Goal: Task Accomplishment & Management: Use online tool/utility

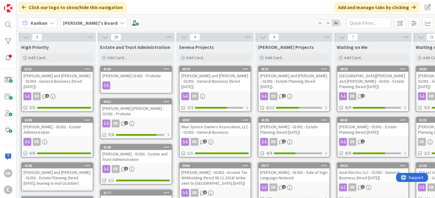
click at [140, 83] on div at bounding box center [136, 85] width 71 height 8
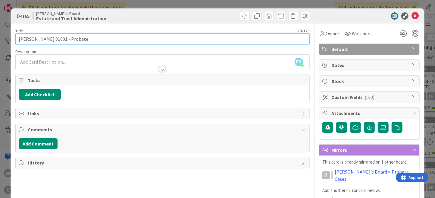
drag, startPoint x: 79, startPoint y: 38, endPoint x: 63, endPoint y: 38, distance: 16.3
click at [63, 38] on input "[PERSON_NAME] 01001 - Probate" at bounding box center [162, 38] width 294 height 11
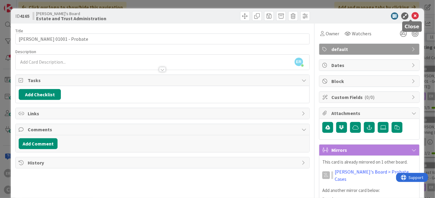
click at [412, 15] on icon at bounding box center [415, 15] width 7 height 7
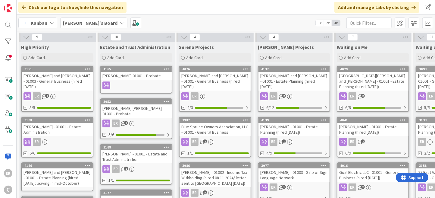
click at [138, 82] on div at bounding box center [136, 85] width 71 height 8
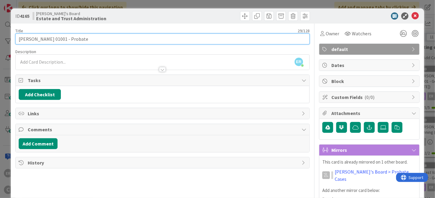
click at [47, 39] on input "[PERSON_NAME] 01001 - Probate" at bounding box center [162, 38] width 294 height 11
drag, startPoint x: 83, startPoint y: 41, endPoint x: 66, endPoint y: 42, distance: 17.5
click at [66, 42] on input "[PERSON_NAME] - 01001 - Probate" at bounding box center [162, 38] width 294 height 11
type input "[PERSON_NAME] - 01001 - Probate"
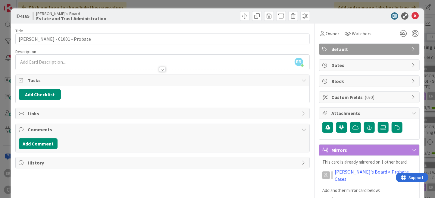
click at [58, 58] on div "ER [PERSON_NAME] just joined" at bounding box center [163, 62] width 294 height 15
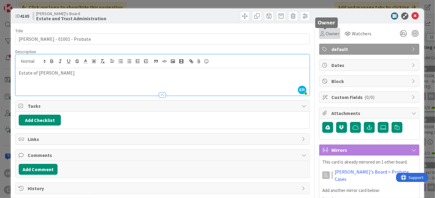
click at [334, 31] on span "Owner" at bounding box center [333, 33] width 14 height 7
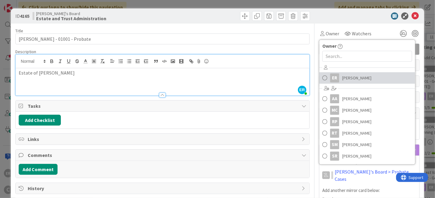
click at [337, 79] on link "ER [PERSON_NAME]" at bounding box center [367, 77] width 96 height 11
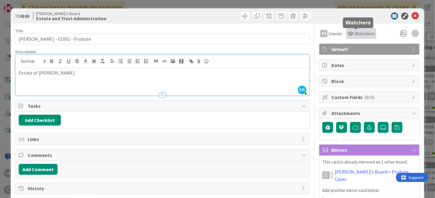
click at [359, 36] on span "Watchers" at bounding box center [365, 33] width 20 height 7
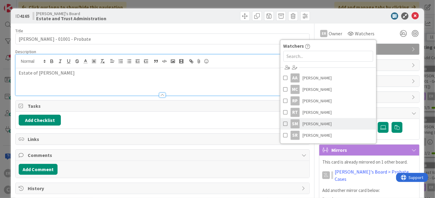
click at [333, 119] on link "SM [PERSON_NAME]" at bounding box center [329, 123] width 96 height 11
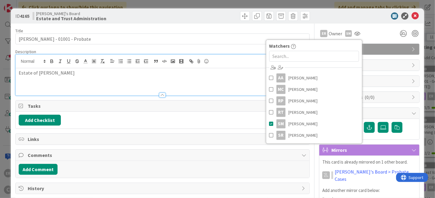
click at [346, 19] on div at bounding box center [366, 15] width 107 height 7
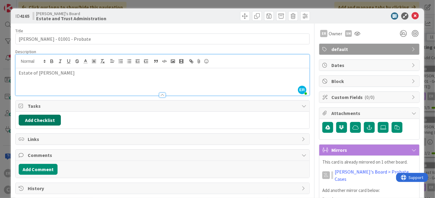
click at [49, 120] on button "Add Checklist" at bounding box center [40, 120] width 42 height 11
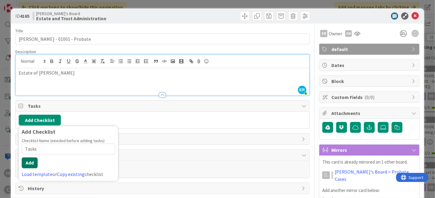
type input "Tasks"
click at [35, 160] on button "Add" at bounding box center [30, 162] width 16 height 11
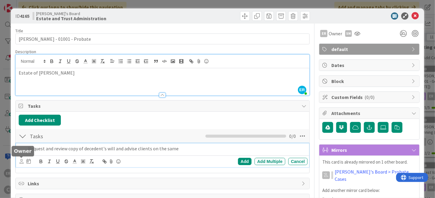
click at [21, 162] on icon at bounding box center [22, 161] width 4 height 5
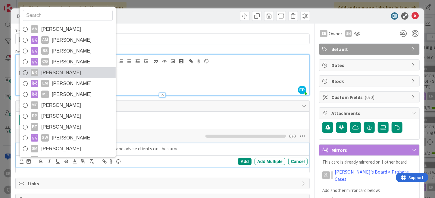
click at [52, 68] on span "[PERSON_NAME]" at bounding box center [61, 72] width 40 height 9
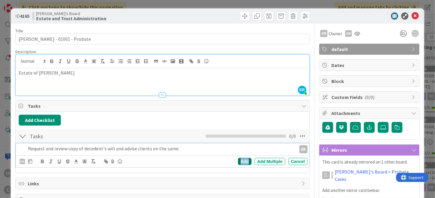
click at [238, 162] on div "Add" at bounding box center [245, 161] width 14 height 7
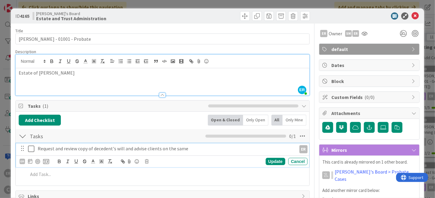
click at [30, 150] on icon at bounding box center [31, 148] width 6 height 7
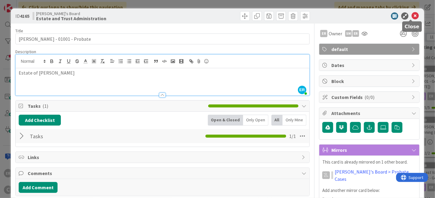
click at [413, 16] on icon at bounding box center [415, 15] width 7 height 7
